Goal: Task Accomplishment & Management: Manage account settings

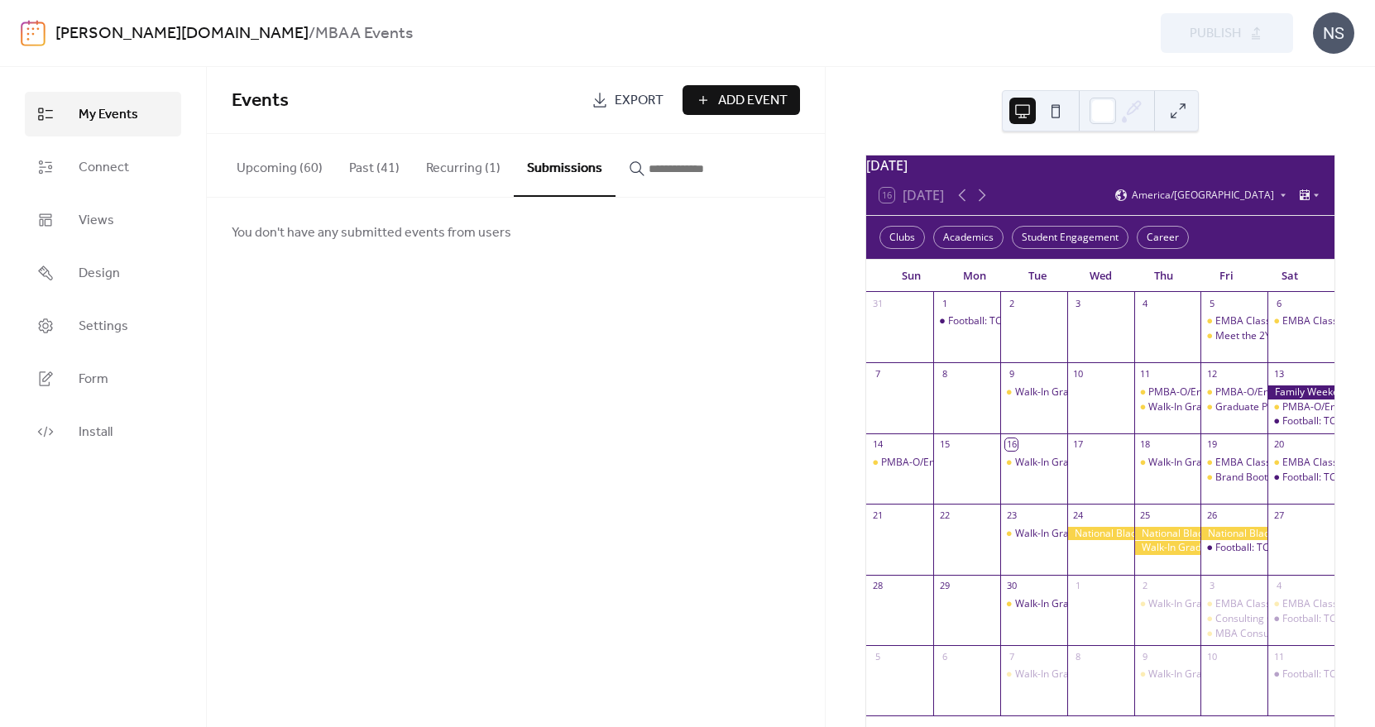
click at [467, 175] on button "Recurring (1)" at bounding box center [463, 164] width 101 height 61
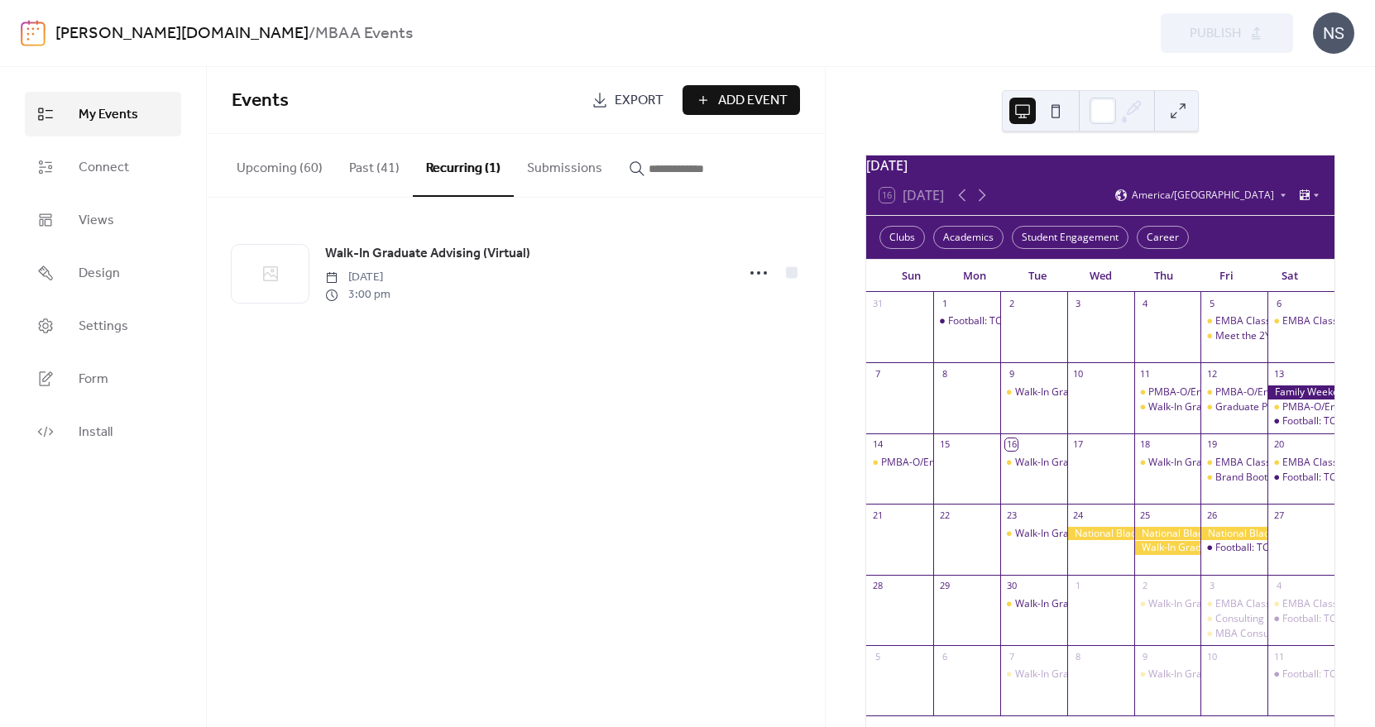
click at [562, 170] on button "Submissions" at bounding box center [565, 164] width 102 height 61
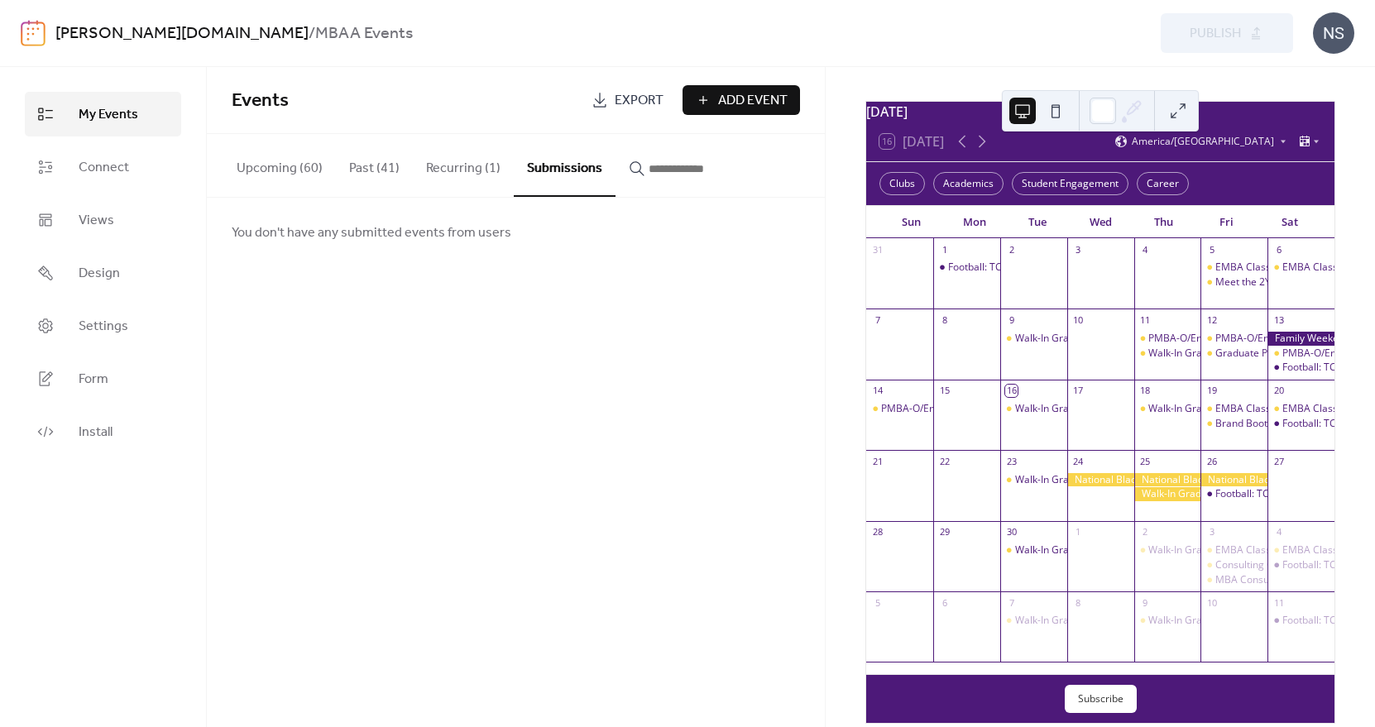
scroll to position [83, 0]
